Goal: Ask a question: Seek information or help from site administrators or community

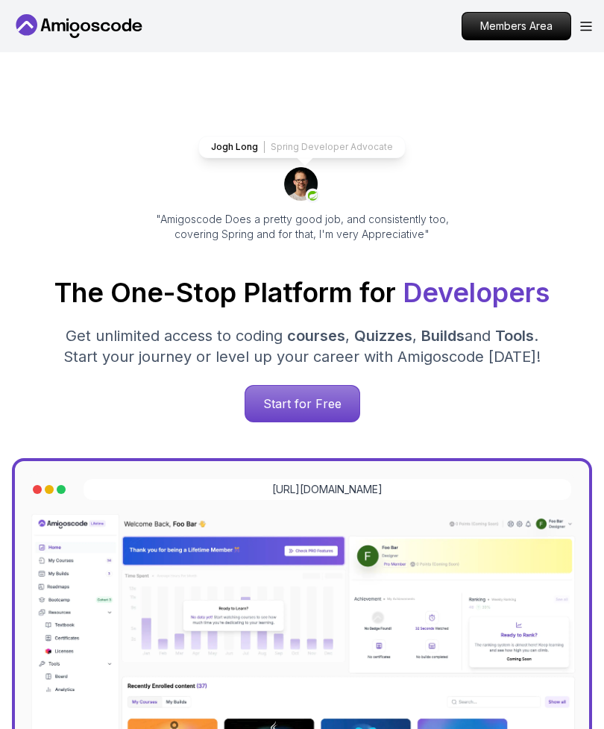
click at [591, 26] on icon "Open Menu" at bounding box center [586, 26] width 10 height 8
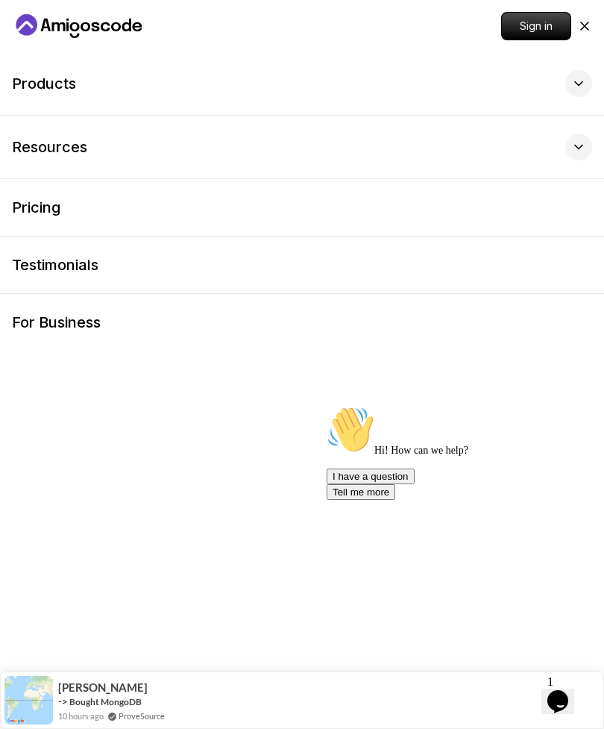
click at [533, 31] on p "Sign in" at bounding box center [536, 26] width 69 height 27
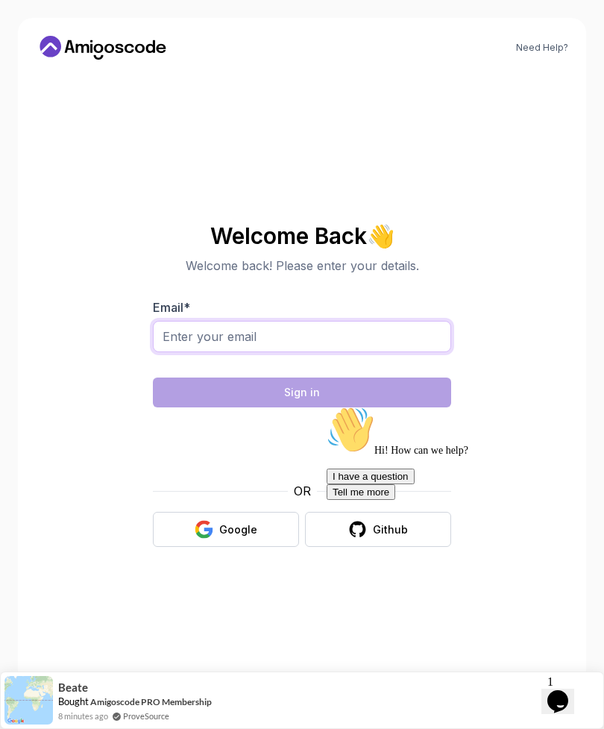
click at [321, 352] on input "Email *" at bounding box center [302, 336] width 298 height 31
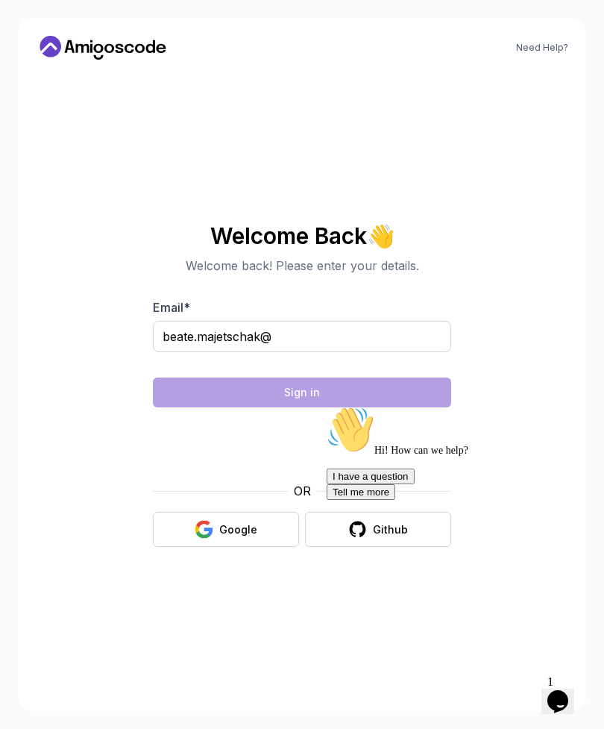
click at [449, 307] on div "Welcome Back 👋 Welcome back! Please enter your details. Email * beate.majetscha…" at bounding box center [302, 385] width 298 height 323
click at [348, 352] on input "beate.majetschak@" at bounding box center [302, 336] width 298 height 31
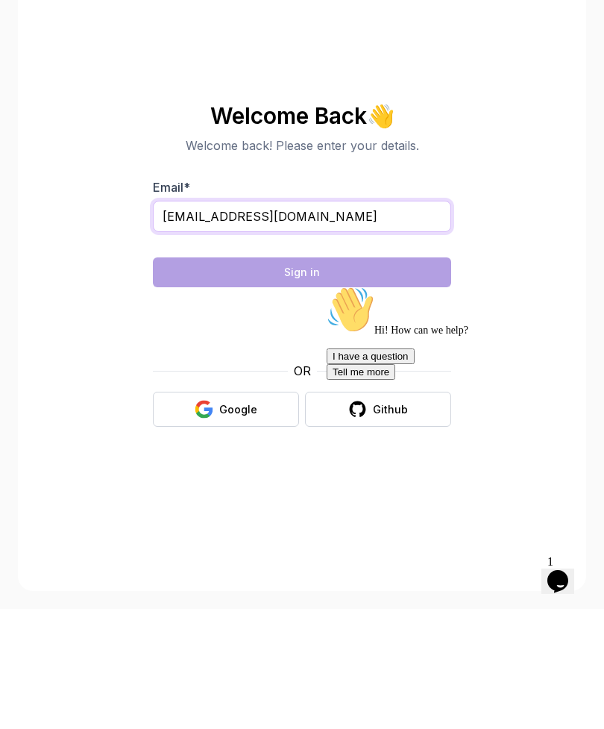
type input "[EMAIL_ADDRESS][DOMAIN_NAME]"
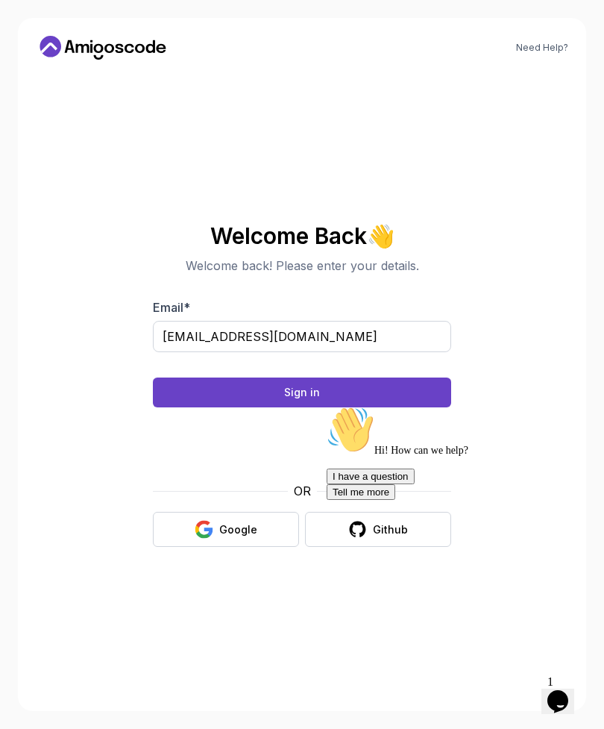
click at [396, 377] on button "Sign in" at bounding box center [302, 392] width 298 height 30
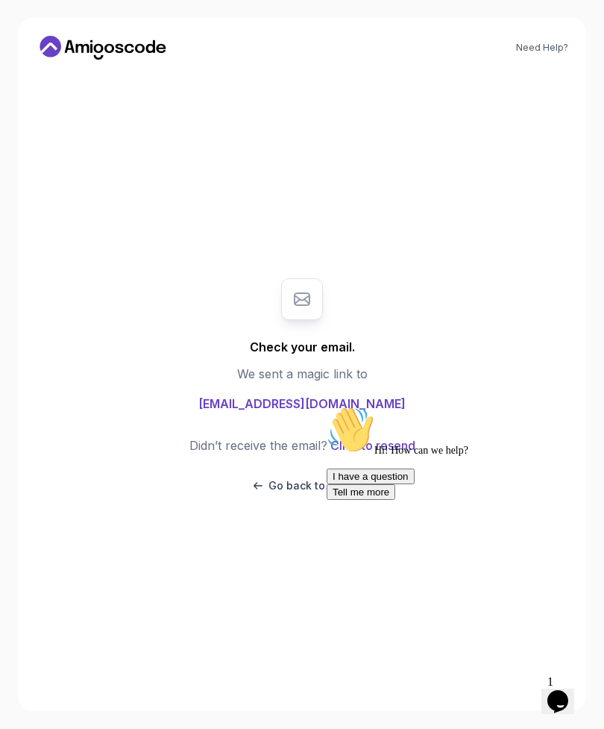
click at [352, 395] on span "[EMAIL_ADDRESS][DOMAIN_NAME]" at bounding box center [301, 404] width 207 height 18
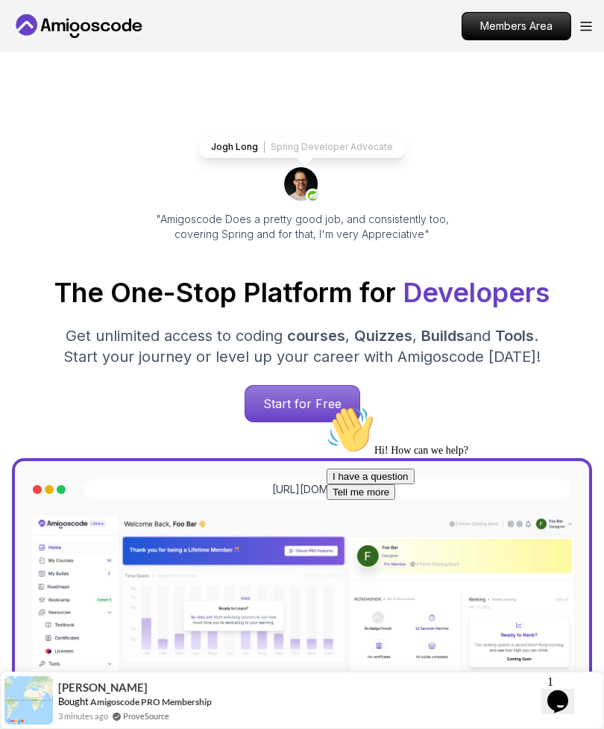
click at [586, 31] on icon "Open Menu" at bounding box center [586, 27] width 12 height 10
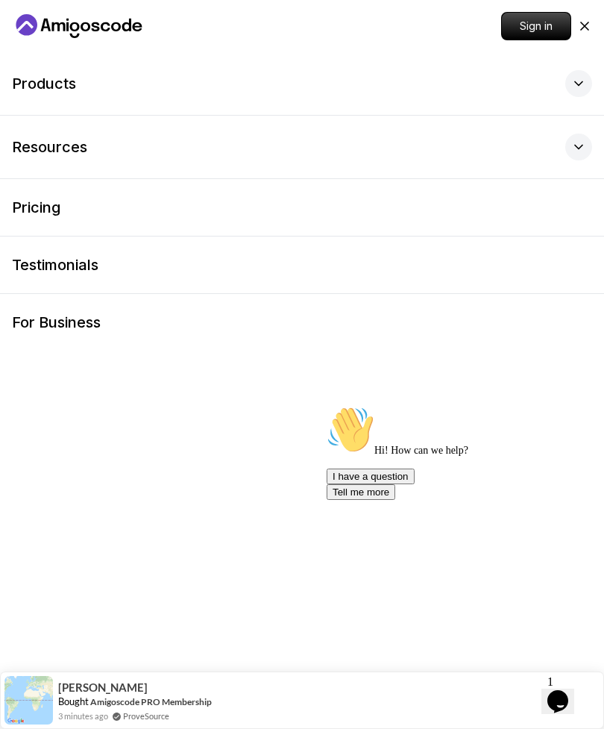
click at [535, 28] on p "Sign in" at bounding box center [536, 26] width 69 height 27
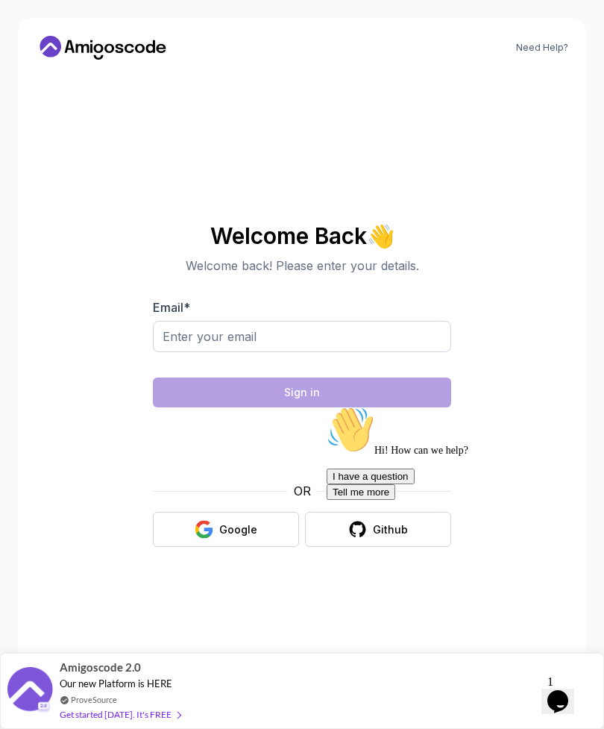
click at [518, 234] on section "Welcome Back 👋 Welcome back! Please enter your details. Email * Sign in OR Goog…" at bounding box center [301, 385] width 501 height 353
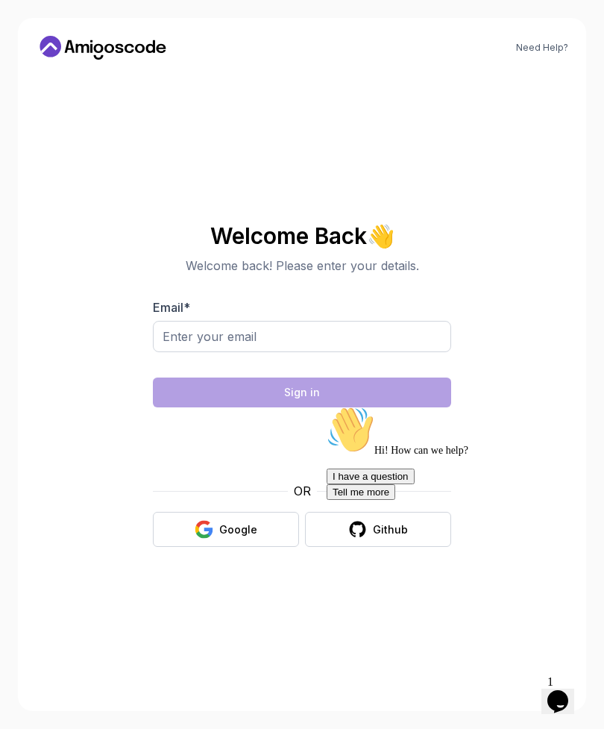
click at [415, 484] on button "I have a question" at bounding box center [371, 476] width 88 height 16
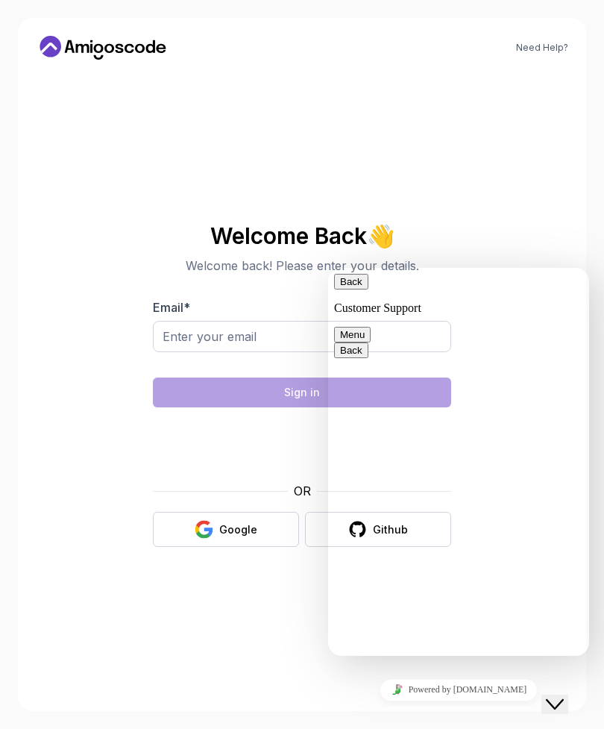
click at [328, 268] on textarea at bounding box center [328, 268] width 0 height 0
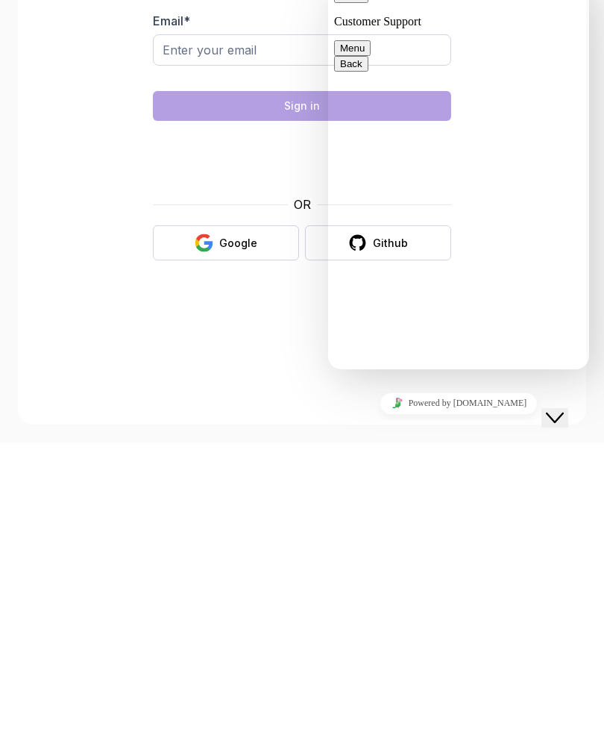
type textarea "How can I log in."
click at [455, 402] on link "Powered by [DOMAIN_NAME]" at bounding box center [459, 403] width 159 height 22
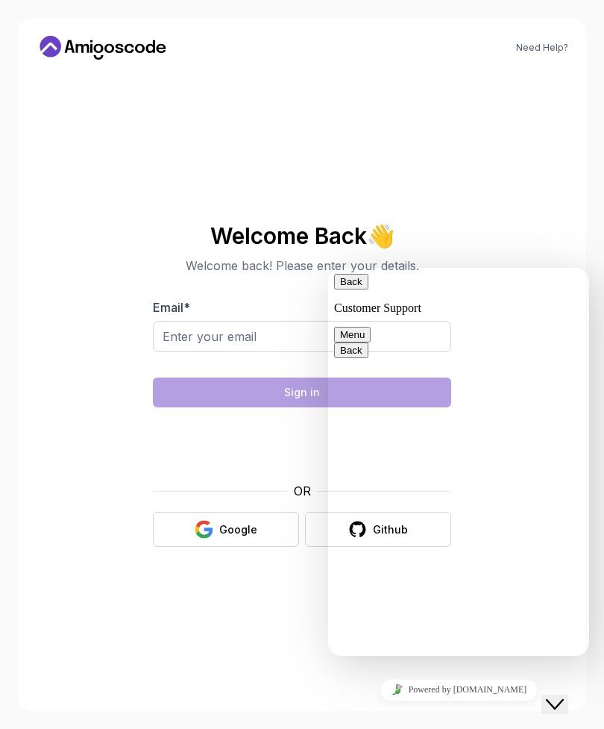
click at [328, 268] on textarea "How can I log in." at bounding box center [328, 268] width 0 height 0
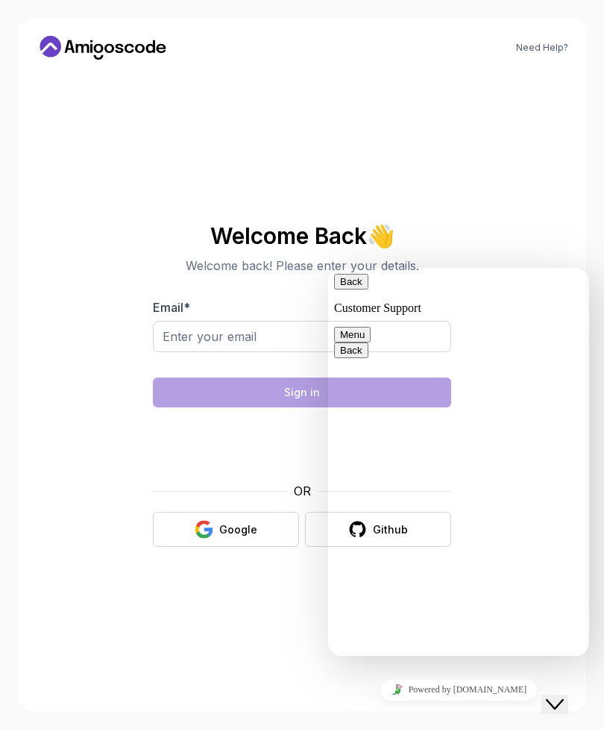
scroll to position [309, 0]
click at [495, 209] on section "Welcome Back 👋 Welcome back! Please enter your details. Email * Sign in OR Goog…" at bounding box center [301, 385] width 501 height 353
click at [354, 282] on button "Back" at bounding box center [351, 282] width 34 height 16
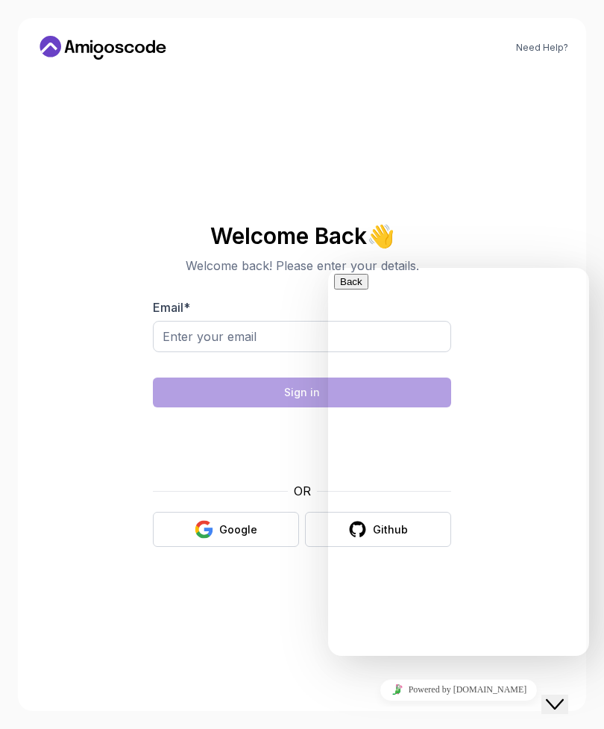
click at [206, 592] on div "Welcome Back 👋 Welcome back! Please enter your details. Email * Sign in OR Goog…" at bounding box center [301, 385] width 501 height 615
click at [483, 113] on div "Welcome Back 👋 Welcome back! Please enter your details. Email * Sign in OR Goog…" at bounding box center [301, 385] width 501 height 615
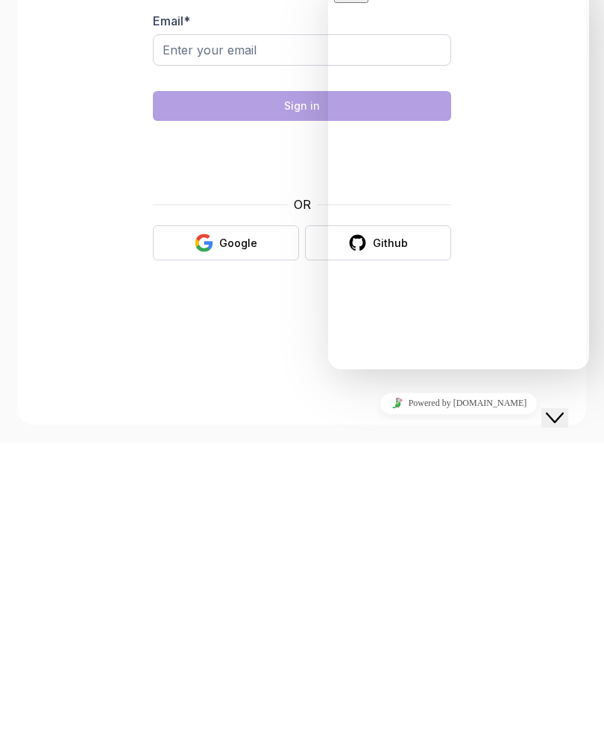
click at [457, 403] on div "Hi there Need help? Search our help center for answers or start a conversation:…" at bounding box center [458, 544] width 249 height 282
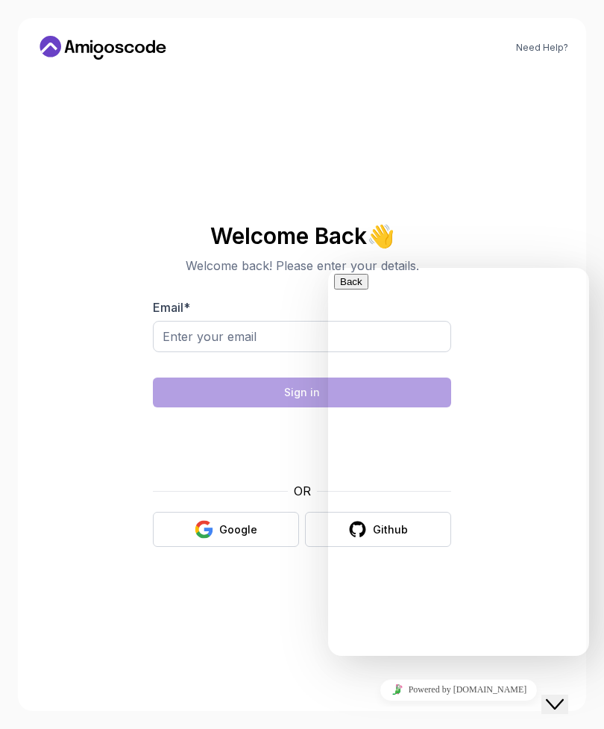
scroll to position [40, 0]
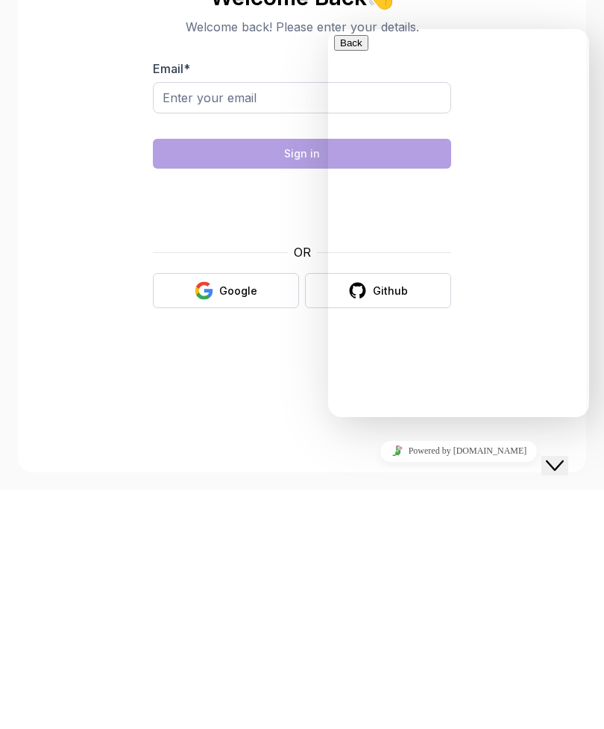
type input "Login"
click at [558, 461] on icon "Close Chat This icon closes the chat window." at bounding box center [555, 466] width 18 height 18
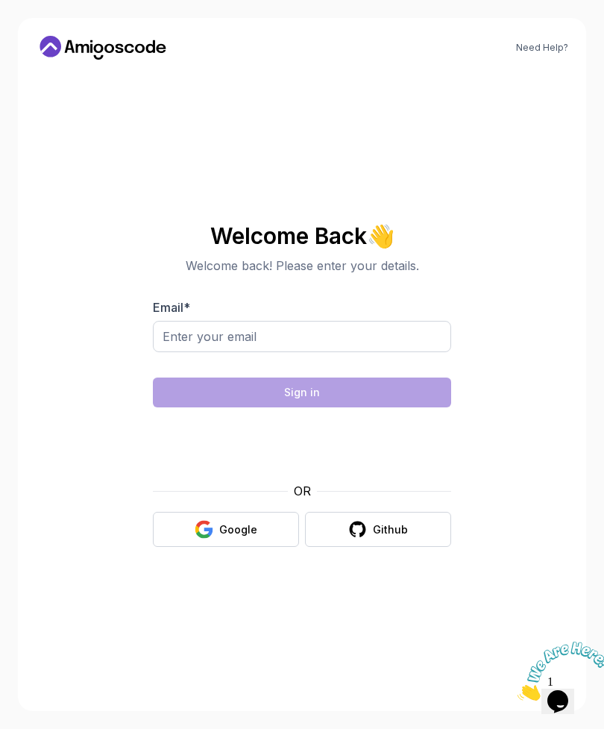
click at [571, 691] on img at bounding box center [564, 671] width 92 height 59
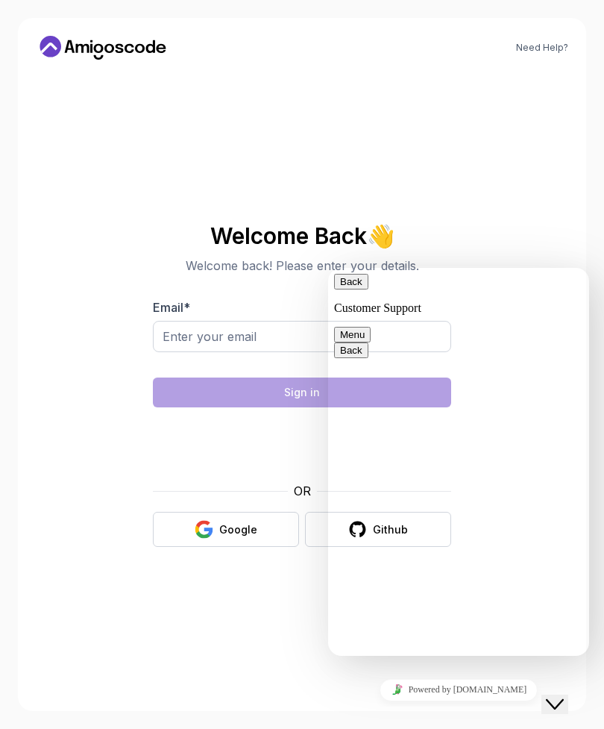
scroll to position [184, 0]
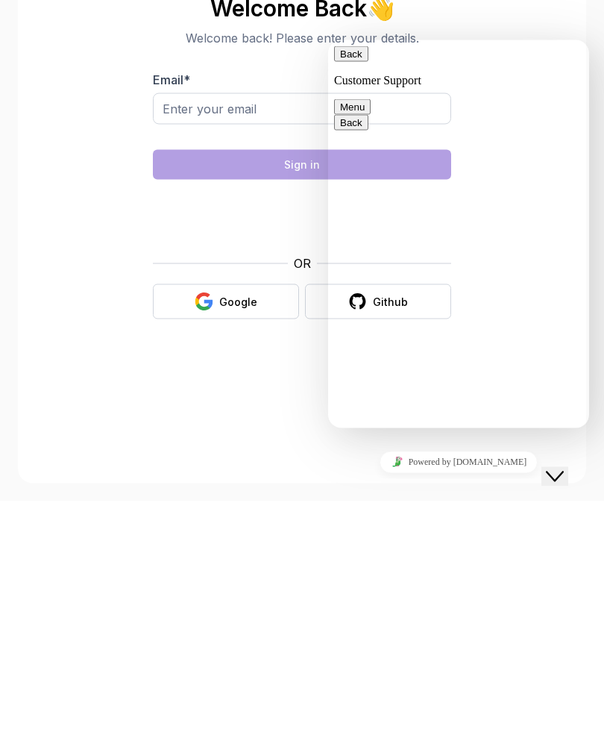
type input "[PERSON_NAME]"
click at [98, 333] on div "Welcome Back 👋 Welcome back! Please enter your details. Email * Sign in OR Goog…" at bounding box center [301, 385] width 501 height 615
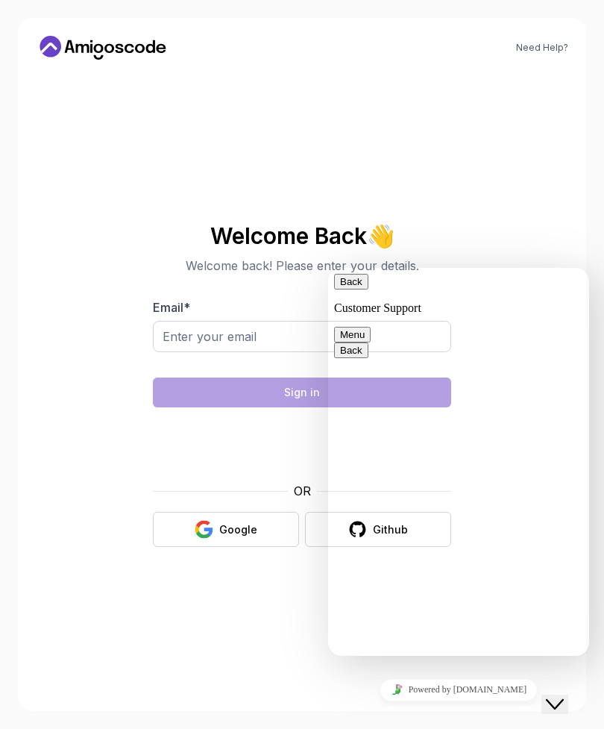
click at [371, 301] on p "Customer Support" at bounding box center [458, 307] width 249 height 13
click at [180, 634] on div "Welcome Back 👋 Welcome back! Please enter your details. Email * Sign in OR Goog…" at bounding box center [301, 385] width 501 height 615
click at [354, 289] on button "Back" at bounding box center [351, 282] width 34 height 16
click at [515, 230] on section "Welcome Back 👋 Welcome back! Please enter your details. Email * Sign in OR Goog…" at bounding box center [301, 385] width 501 height 353
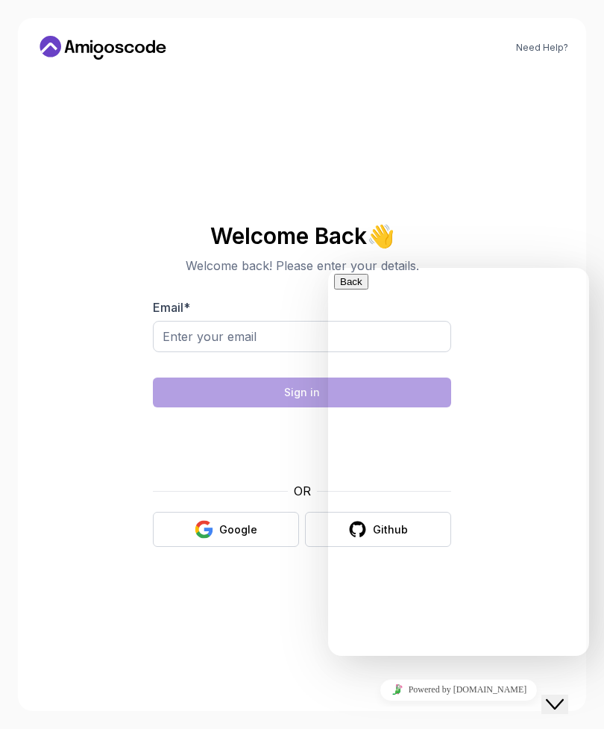
click at [259, 617] on div "Welcome Back 👋 Welcome back! Please enter your details. Email * Sign in OR Goog…" at bounding box center [301, 385] width 501 height 615
click at [385, 727] on span "Hi there" at bounding box center [377, 733] width 87 height 13
click at [525, 689] on p "Hi there" at bounding box center [458, 714] width 249 height 51
click at [564, 698] on icon "Close Chat This icon closes the chat window." at bounding box center [555, 704] width 18 height 18
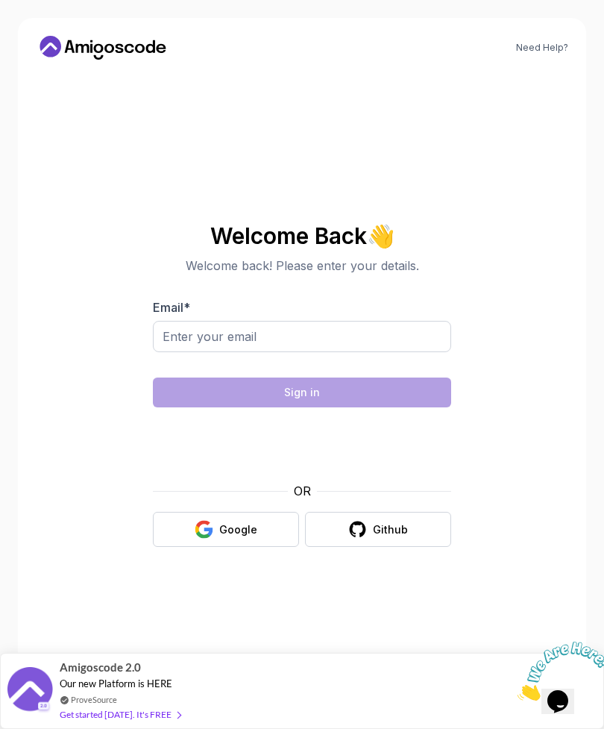
scroll to position [22, 0]
click at [566, 42] on link "Need Help?" at bounding box center [542, 48] width 52 height 12
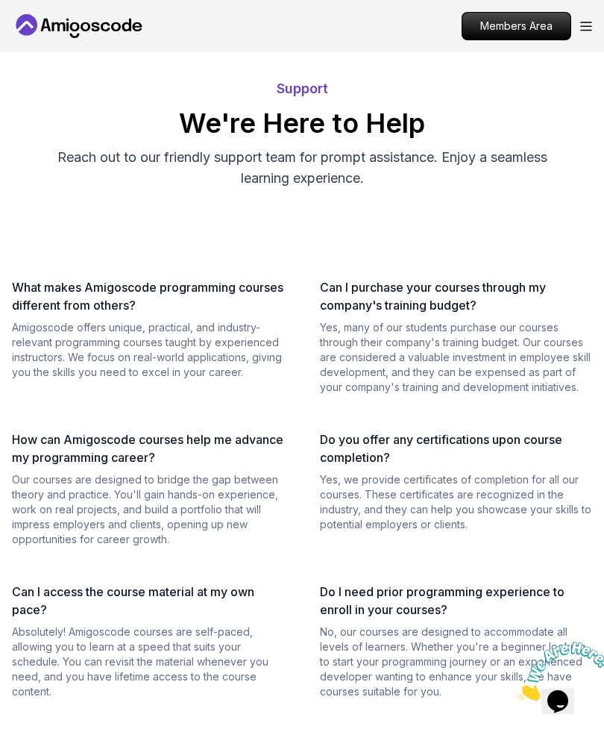
click at [550, 25] on p "Members Area" at bounding box center [516, 26] width 108 height 27
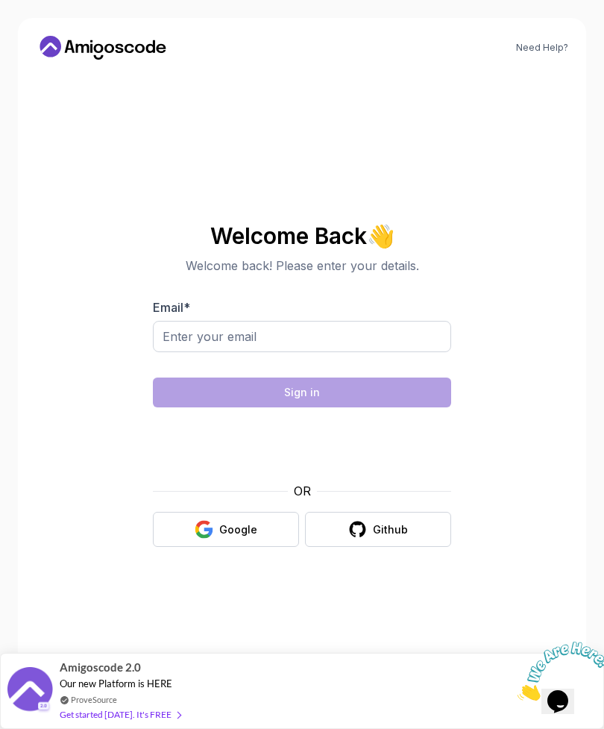
click at [542, 42] on link "Need Help?" at bounding box center [542, 48] width 52 height 12
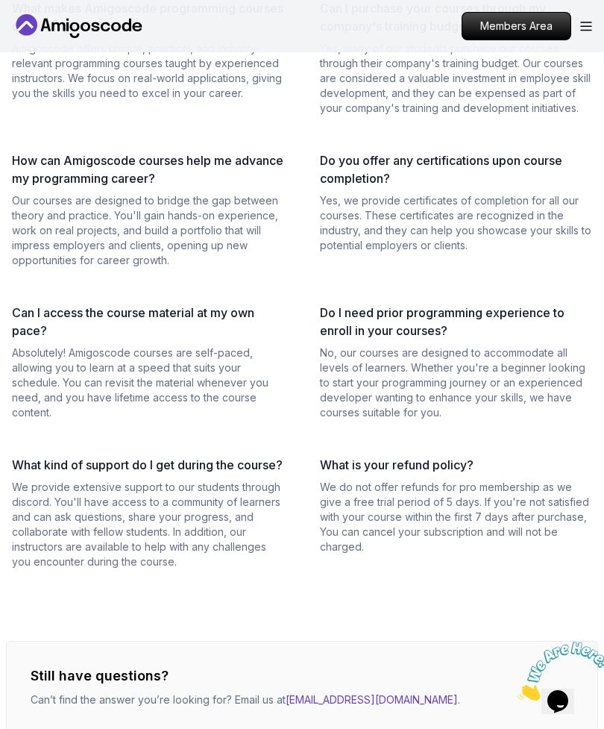
scroll to position [297, 0]
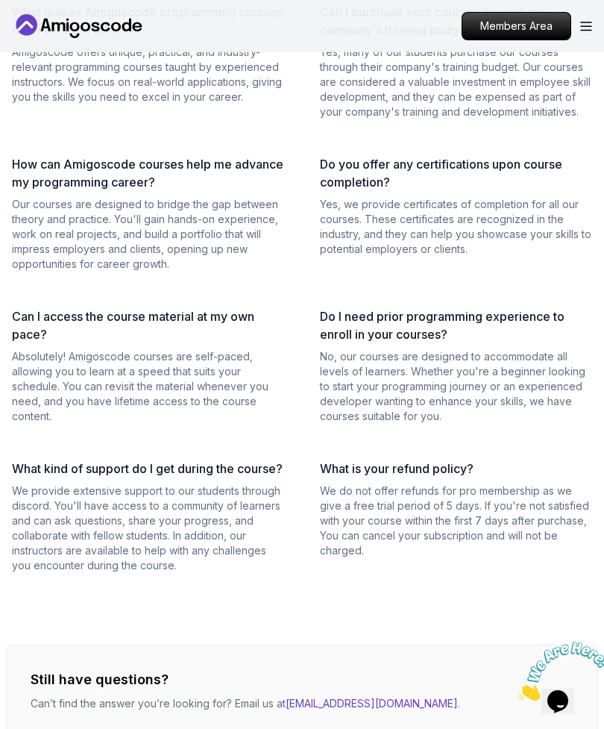
click at [582, 29] on icon "Open Menu" at bounding box center [586, 27] width 12 height 10
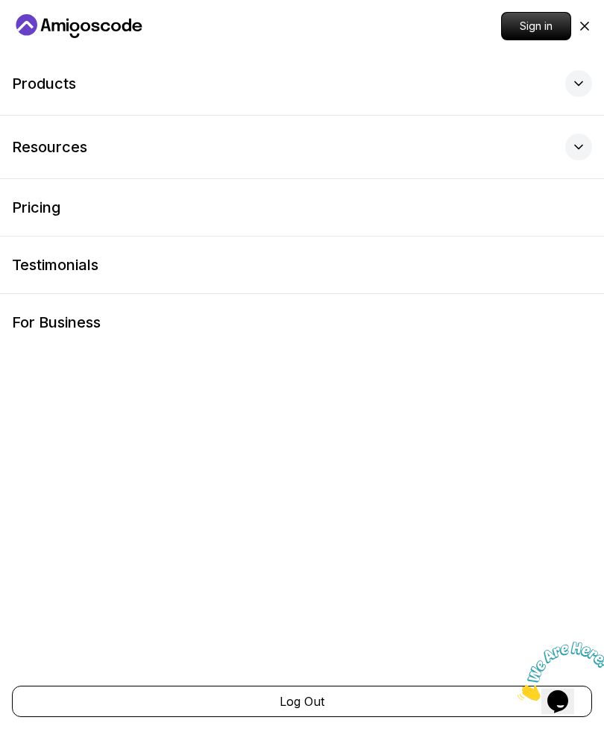
click at [433, 218] on link "Pricing" at bounding box center [302, 207] width 604 height 57
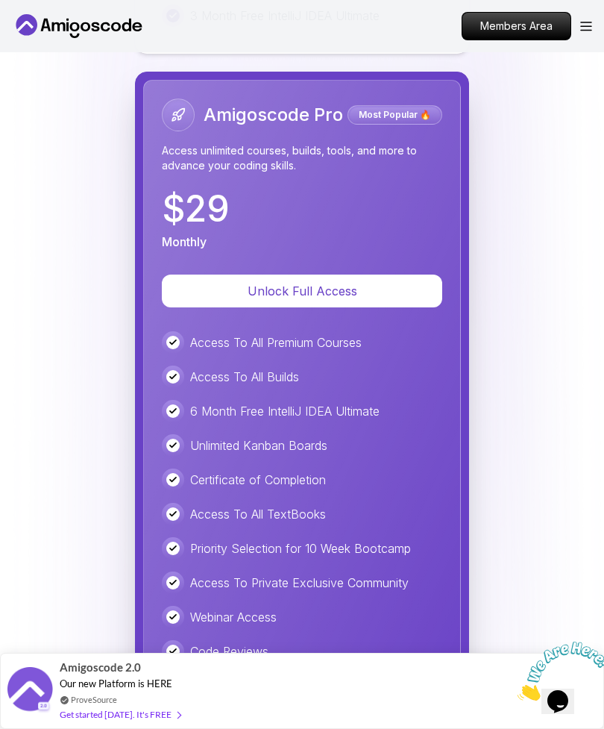
scroll to position [4086, 0]
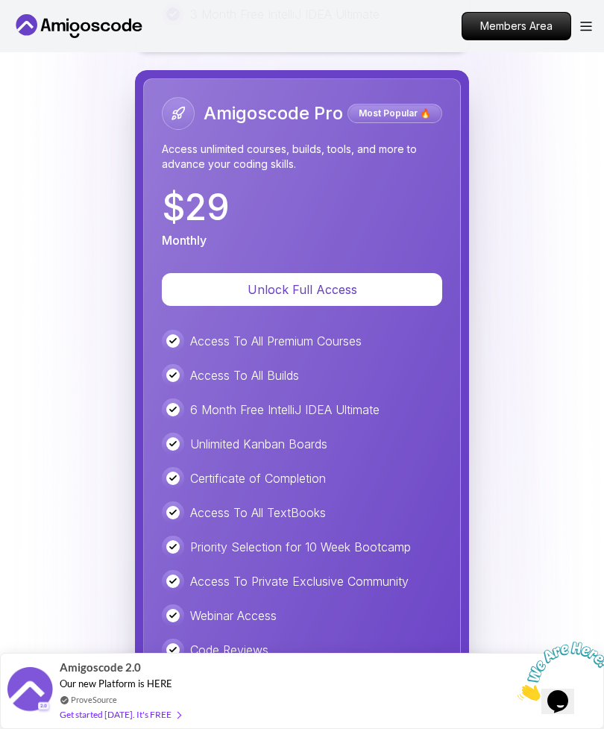
click at [404, 298] on p "Unlock Full Access" at bounding box center [302, 289] width 245 height 18
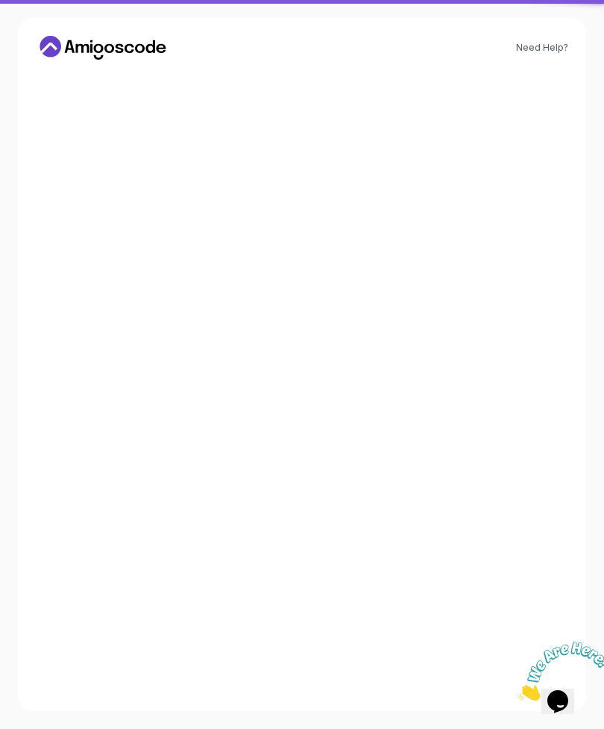
scroll to position [48, 0]
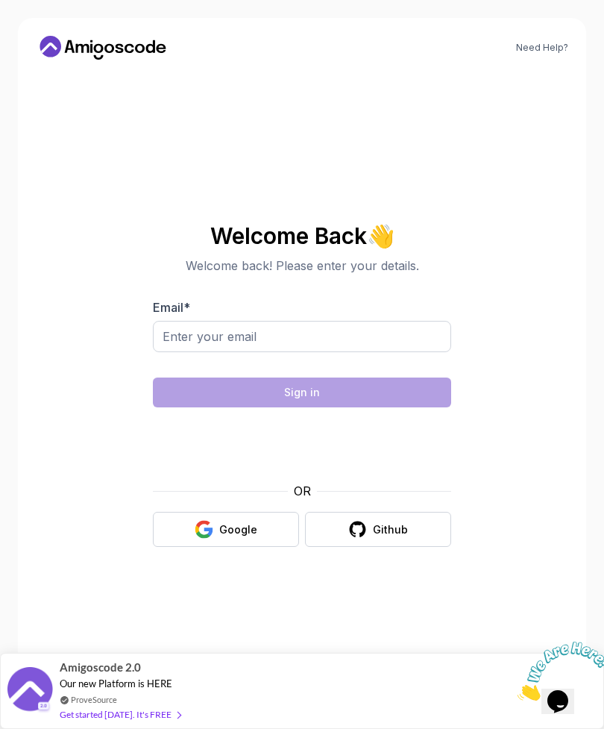
click at [537, 377] on section "Welcome Back 👋 Welcome back! Please enter your details. Email * Sign in OR Goog…" at bounding box center [301, 385] width 501 height 353
click at [360, 322] on input "Email *" at bounding box center [302, 336] width 298 height 31
click at [386, 321] on input "Email *" at bounding box center [302, 336] width 298 height 31
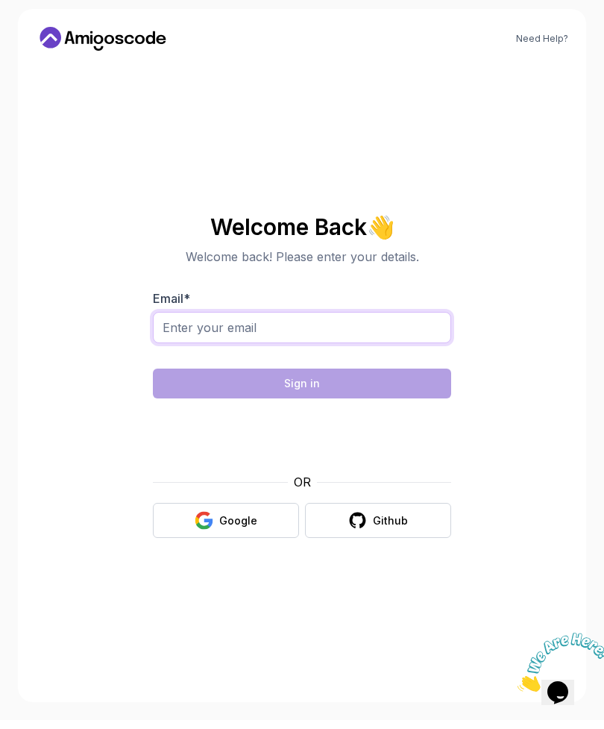
scroll to position [0, 0]
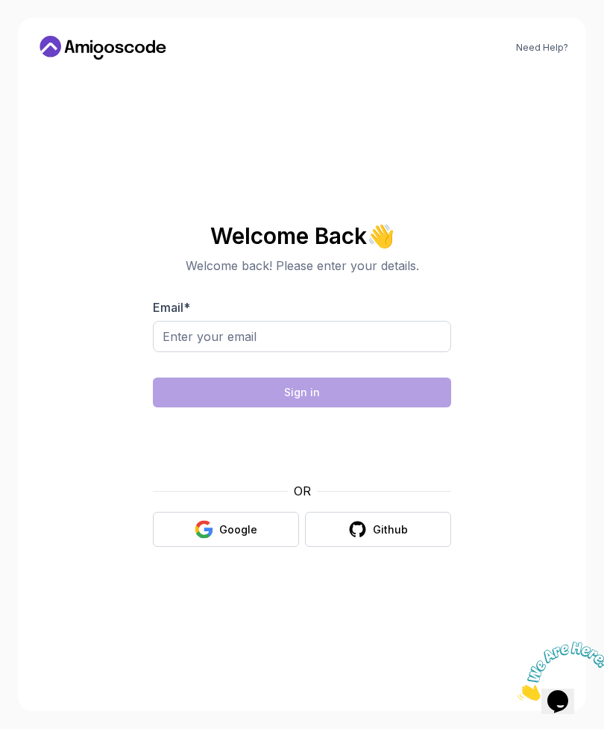
click at [527, 335] on section "Welcome Back 👋 Welcome back! Please enter your details. Email * Sign in OR Goog…" at bounding box center [301, 385] width 501 height 353
click at [310, 321] on input "Email *" at bounding box center [302, 336] width 298 height 31
click at [510, 386] on section "Welcome Back 👋 Welcome back! Please enter your details. Email * Sign in OR Goog…" at bounding box center [301, 385] width 501 height 353
click at [563, 698] on img at bounding box center [564, 671] width 92 height 59
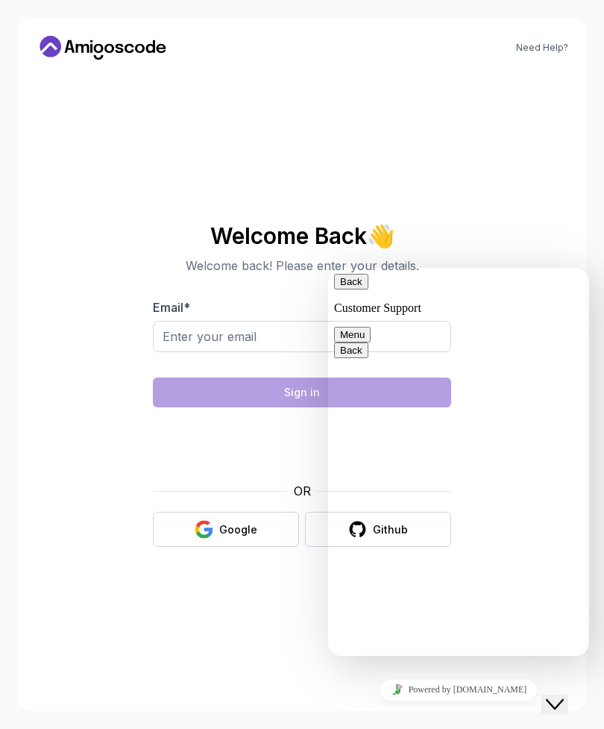
scroll to position [223, 0]
type input "[PERSON_NAME]"
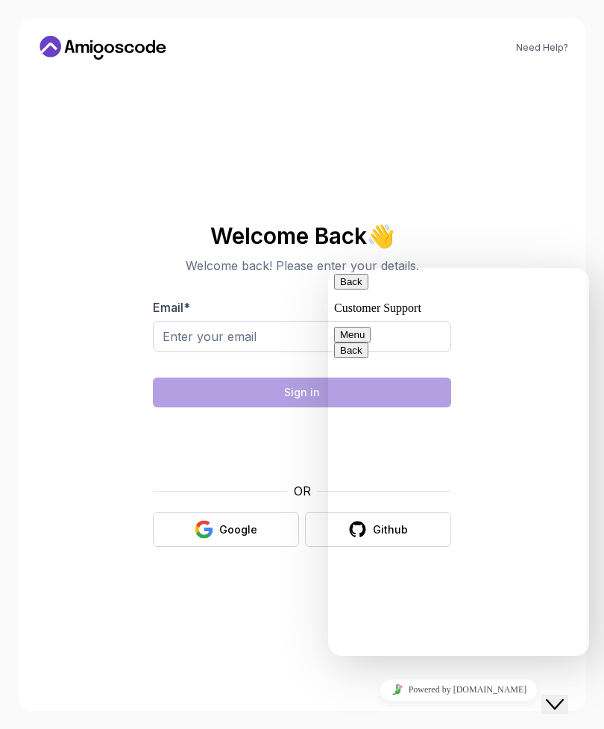
type input "Beate.majetschak@web.de"
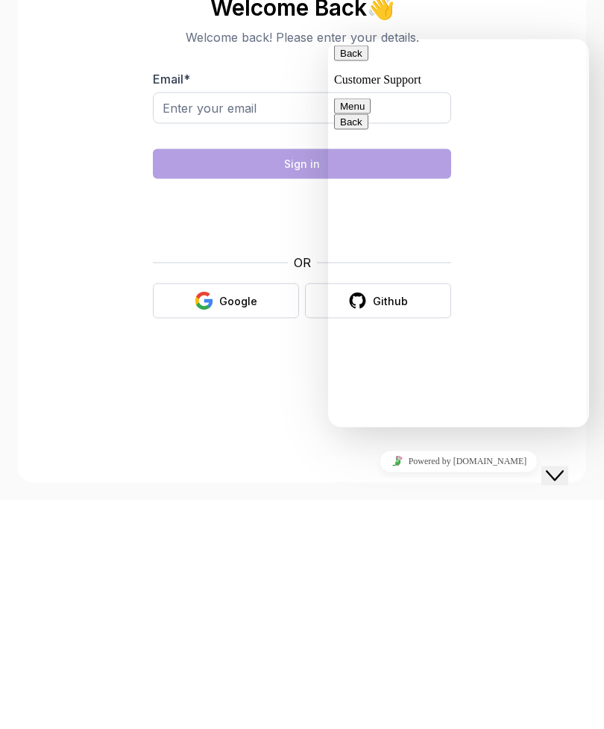
type input "Login"
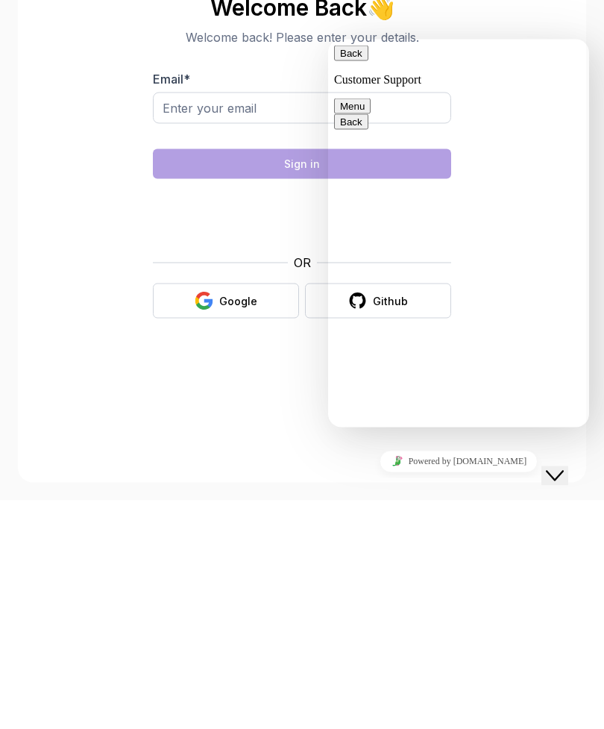
scroll to position [69, 0]
type textarea "I Just became a pro member and want to login on my iPad so that I can watch the…"
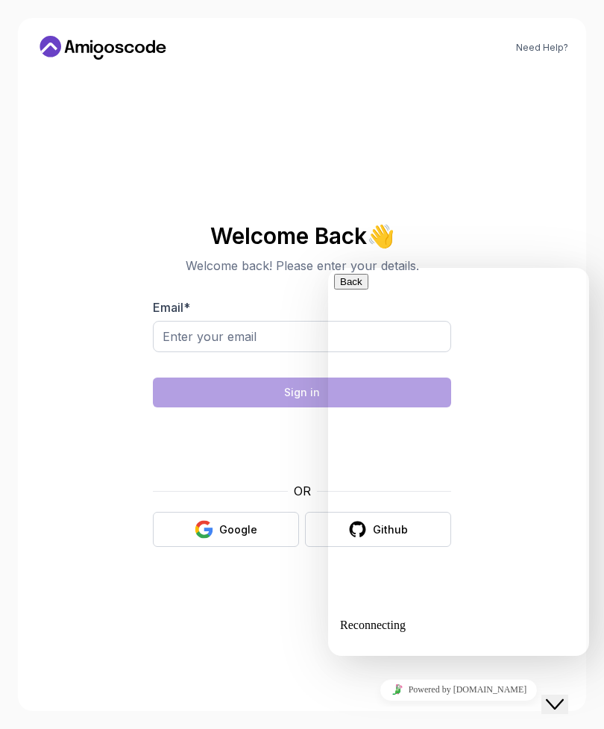
scroll to position [61, 0]
click at [558, 697] on icon "Close Chat This icon closes the chat window." at bounding box center [555, 704] width 18 height 18
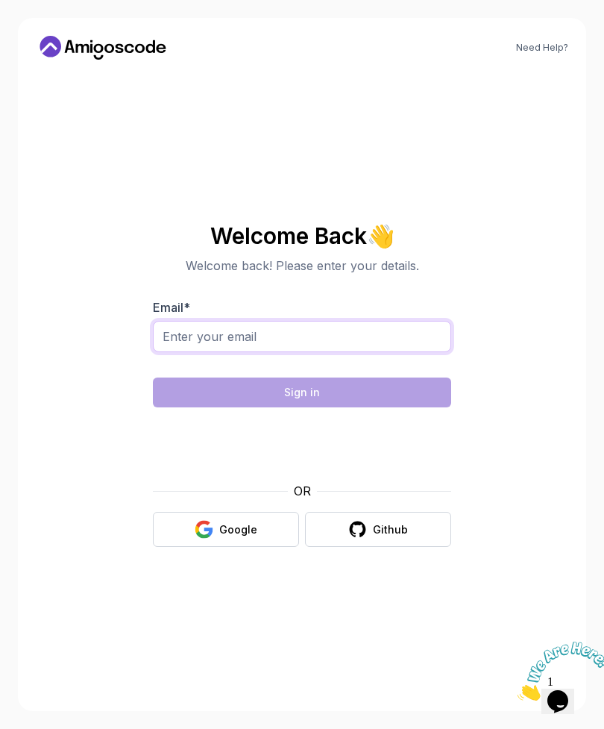
click at [344, 321] on input "Email *" at bounding box center [302, 336] width 298 height 31
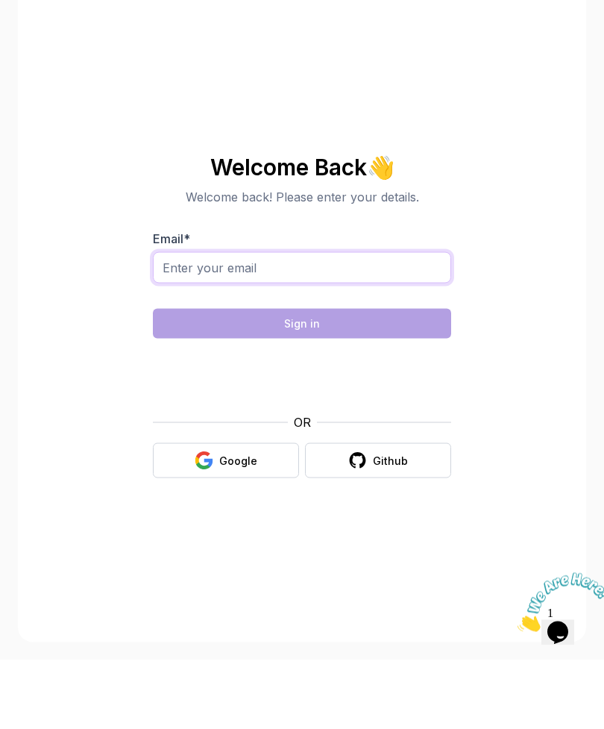
click at [313, 321] on input "Email *" at bounding box center [302, 336] width 298 height 31
type input "[EMAIL_ADDRESS][DOMAIN_NAME]"
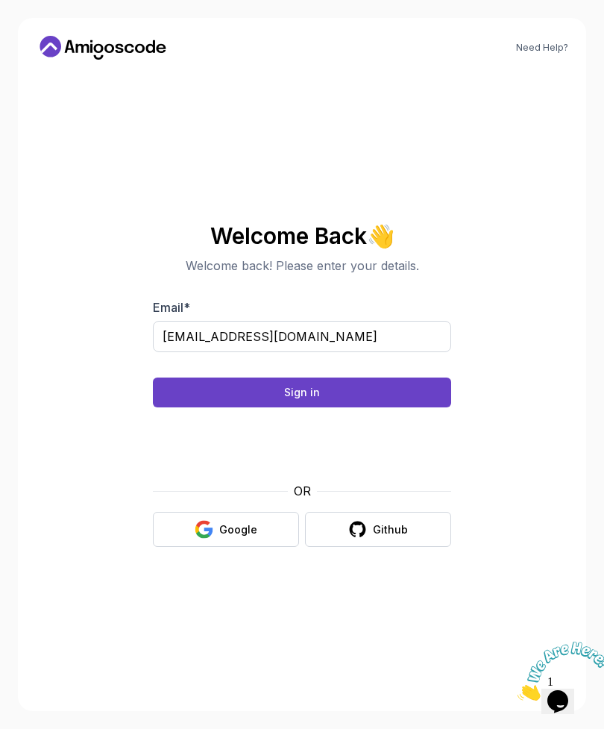
click at [574, 700] on img at bounding box center [564, 671] width 92 height 59
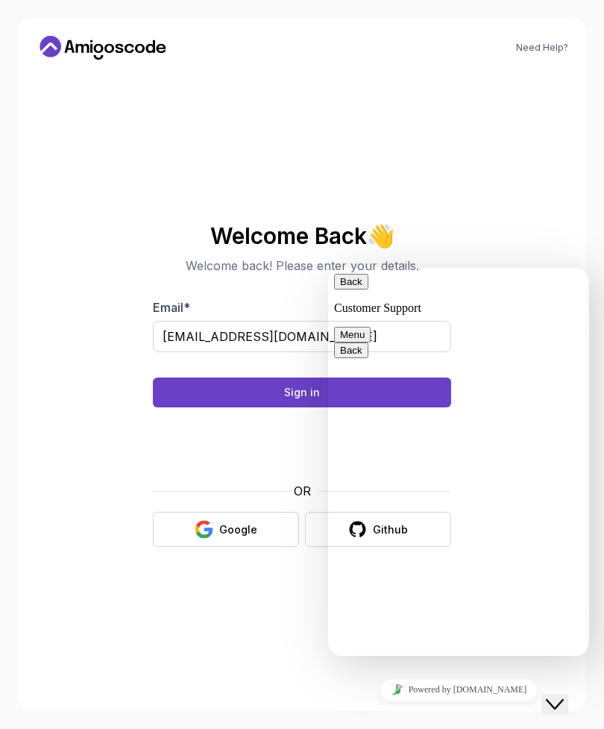
scroll to position [197, 0]
click at [493, 157] on div "Welcome Back 👋 Welcome back! Please enter your details. Email * beate.majetscha…" at bounding box center [301, 385] width 501 height 615
click at [281, 377] on button "Sign in" at bounding box center [302, 392] width 298 height 30
